Goal: Task Accomplishment & Management: Use online tool/utility

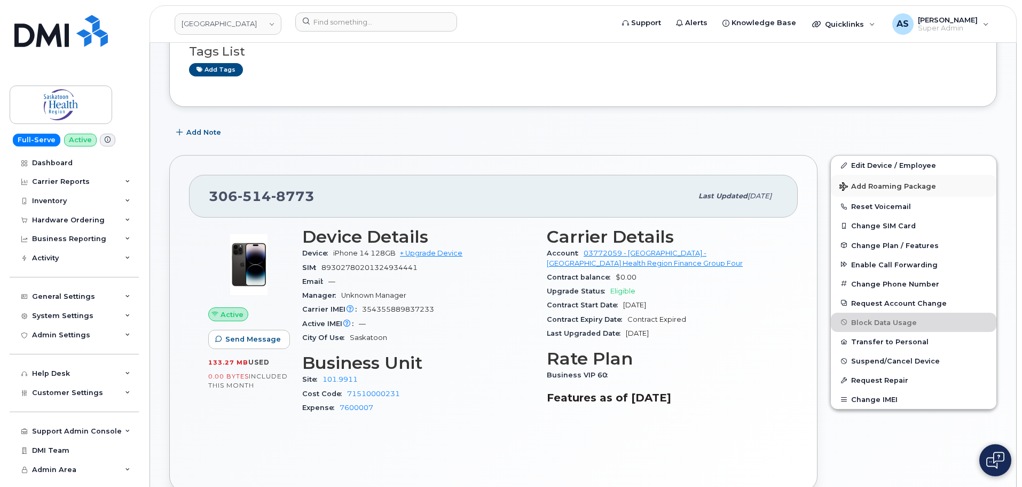
scroll to position [107, 0]
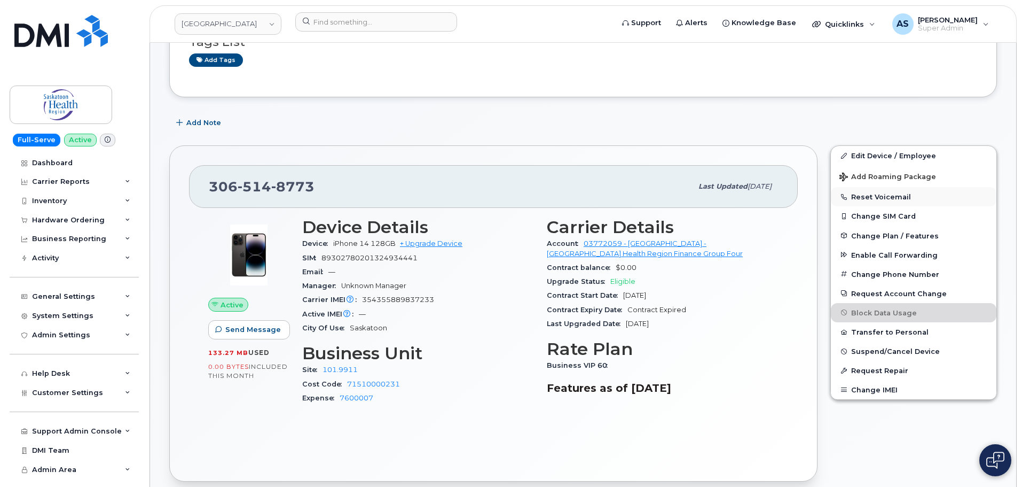
click at [875, 196] on button "Reset Voicemail" at bounding box center [914, 196] width 166 height 19
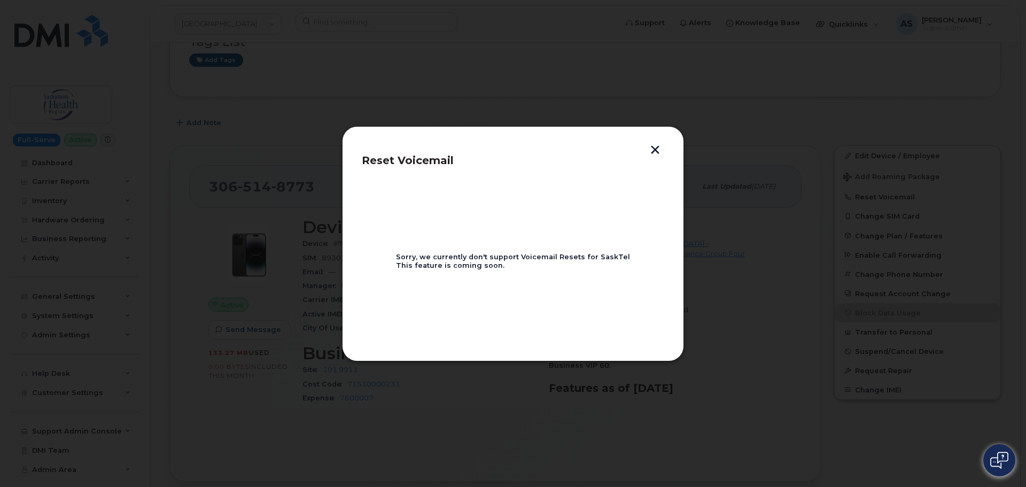
click at [657, 149] on button "button" at bounding box center [655, 150] width 16 height 11
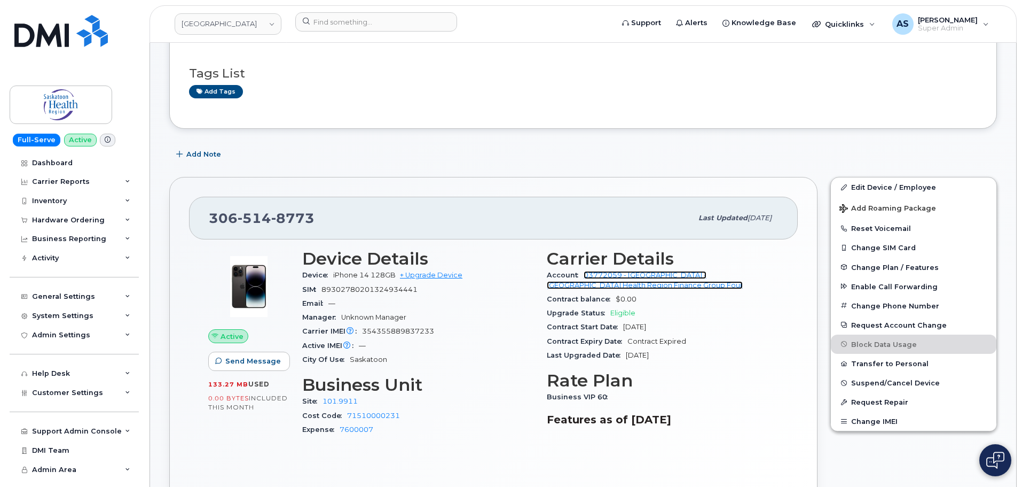
scroll to position [0, 0]
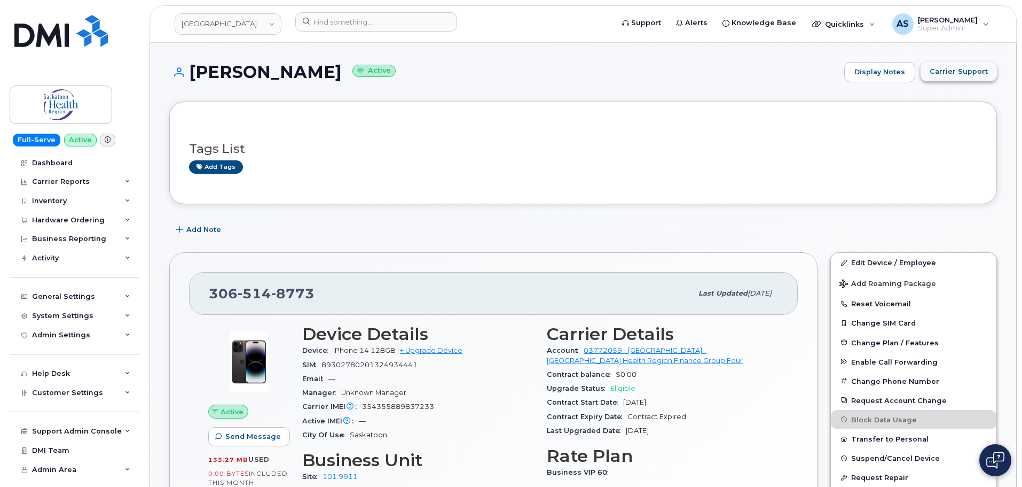
click at [972, 70] on span "Carrier Support" at bounding box center [959, 71] width 58 height 10
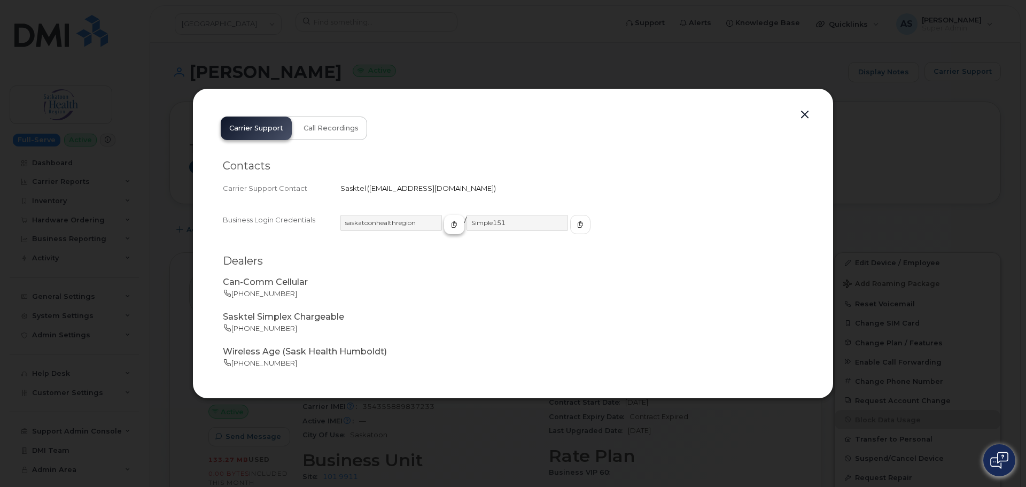
click at [444, 230] on button "button" at bounding box center [454, 224] width 20 height 19
click at [570, 227] on button "button" at bounding box center [580, 224] width 20 height 19
click at [801, 112] on button "button" at bounding box center [804, 114] width 16 height 15
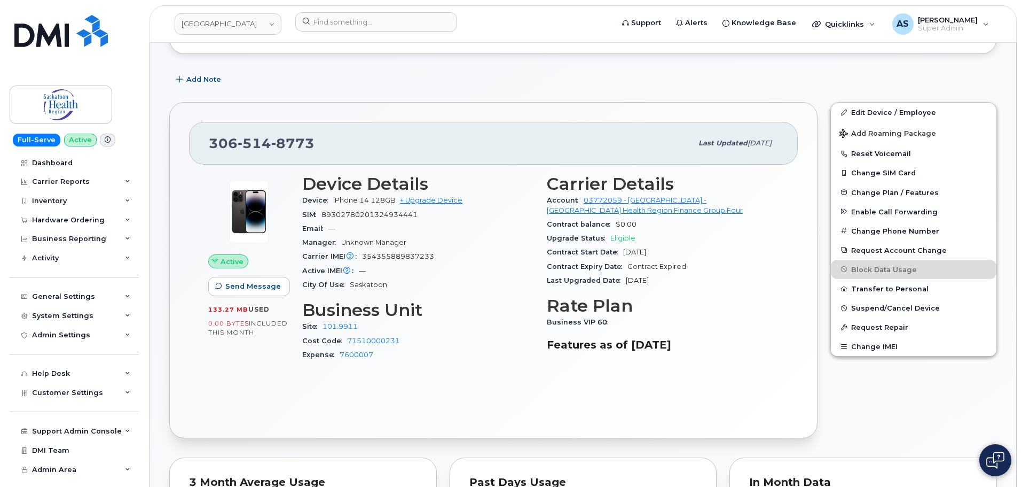
scroll to position [160, 0]
